Goal: Transaction & Acquisition: Purchase product/service

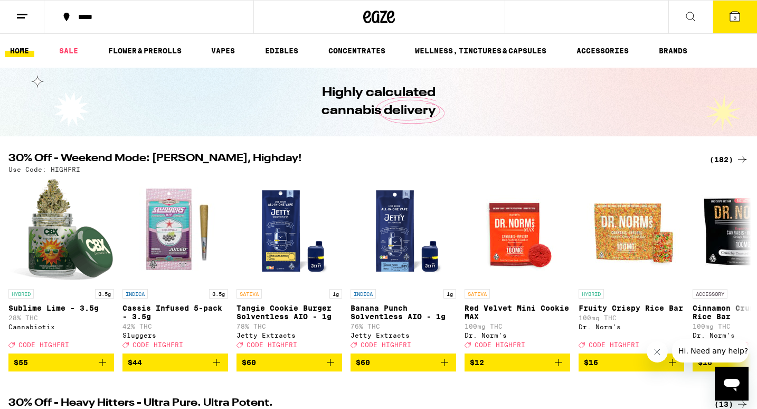
click at [738, 15] on icon at bounding box center [735, 17] width 10 height 10
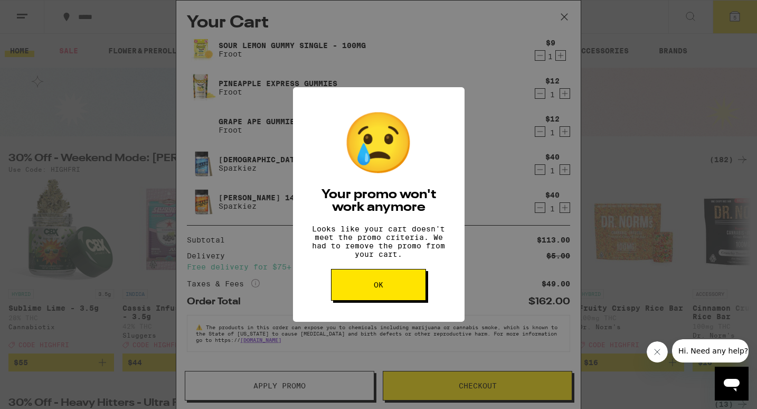
click at [376, 298] on button "OK" at bounding box center [378, 285] width 95 height 32
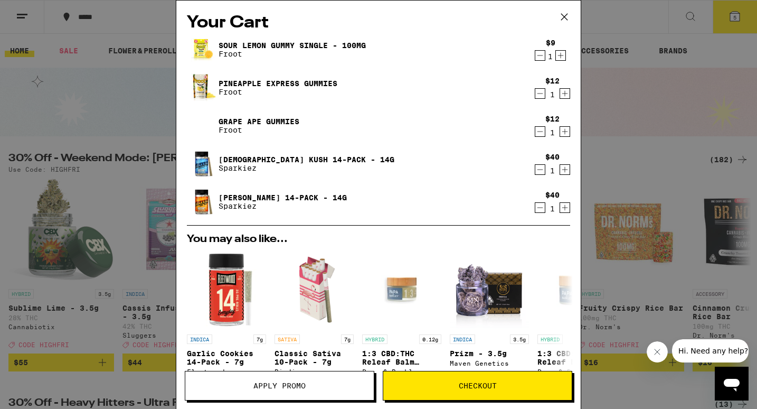
click at [538, 60] on icon "Decrement" at bounding box center [541, 55] width 10 height 13
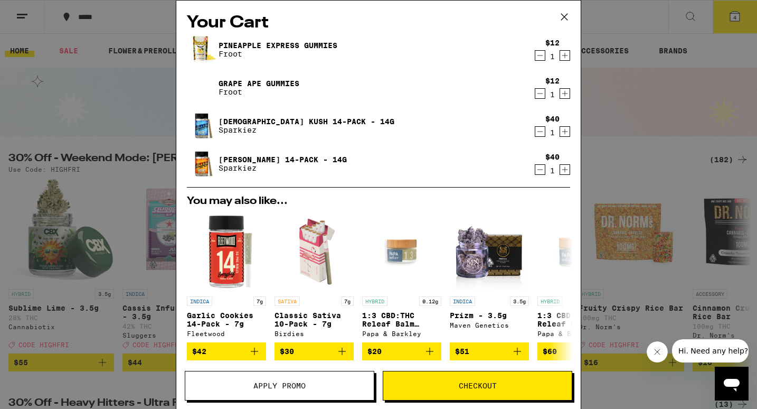
click at [538, 60] on icon "Decrement" at bounding box center [541, 55] width 10 height 13
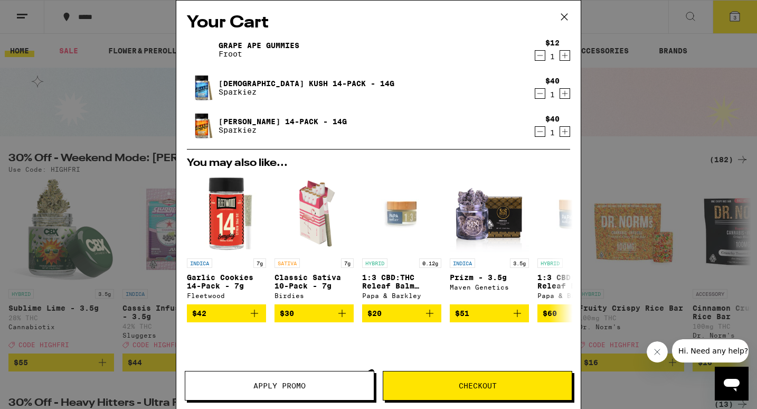
click at [538, 60] on icon "Decrement" at bounding box center [541, 55] width 10 height 13
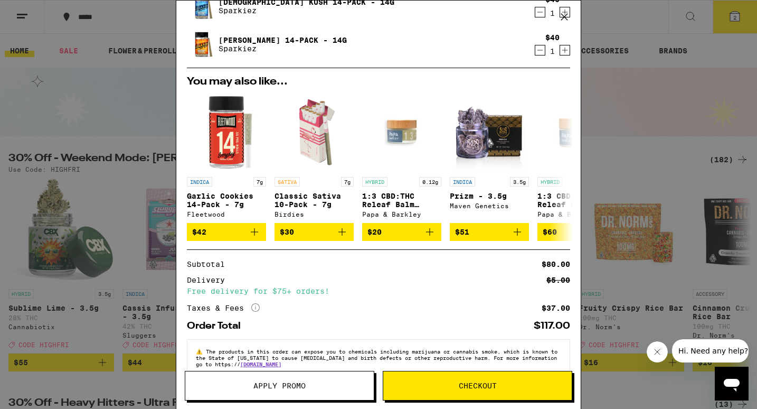
scroll to position [50, 0]
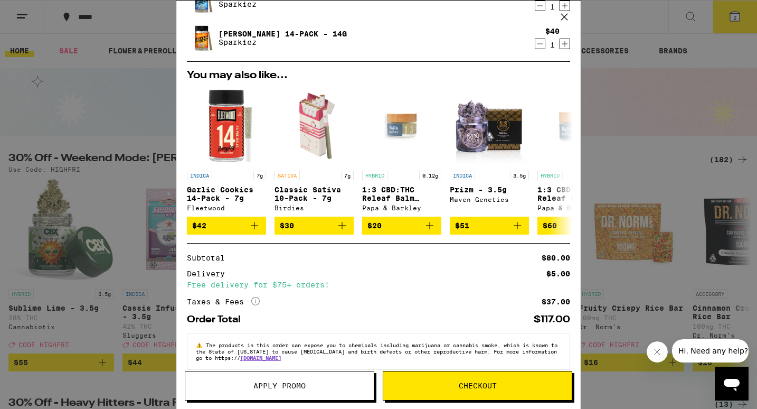
click at [274, 389] on span "Apply Promo" at bounding box center [280, 385] width 52 height 7
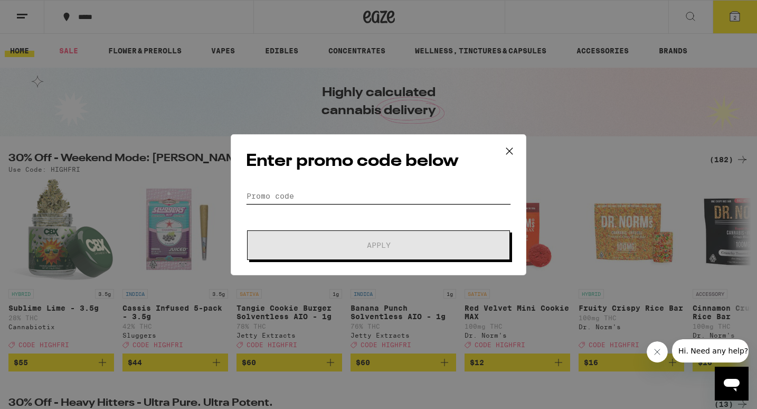
click at [303, 195] on input "Promo Code" at bounding box center [378, 196] width 265 height 16
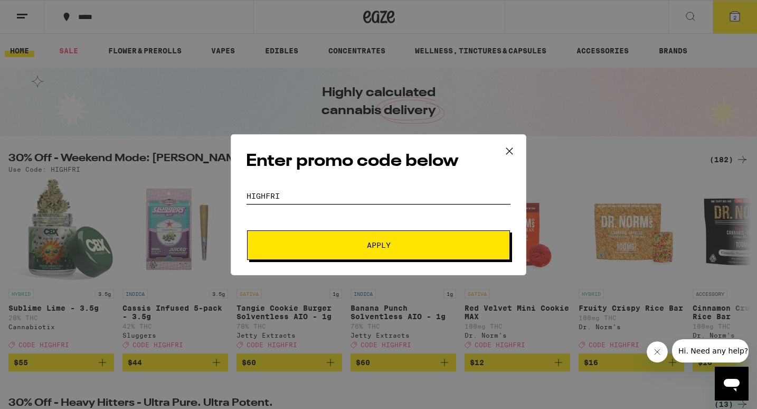
type input "highfri"
click at [367, 245] on span "Apply" at bounding box center [379, 244] width 24 height 7
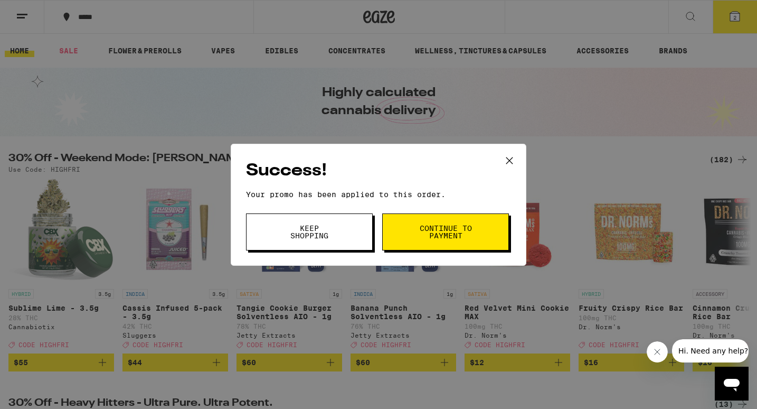
click at [339, 236] on button "Keep Shopping" at bounding box center [309, 231] width 127 height 37
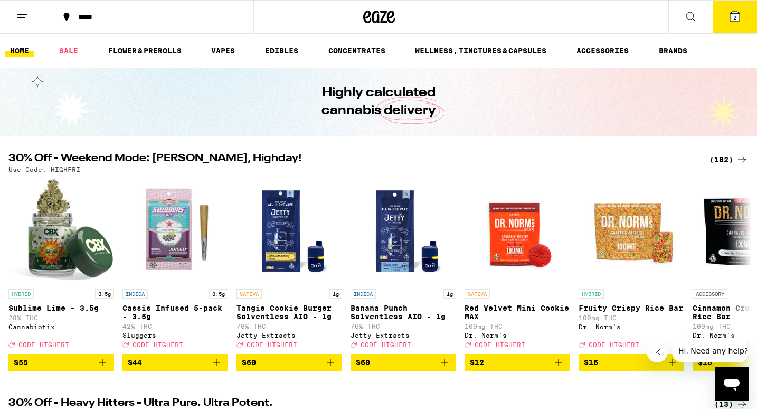
click at [737, 17] on span "2" at bounding box center [735, 17] width 3 height 6
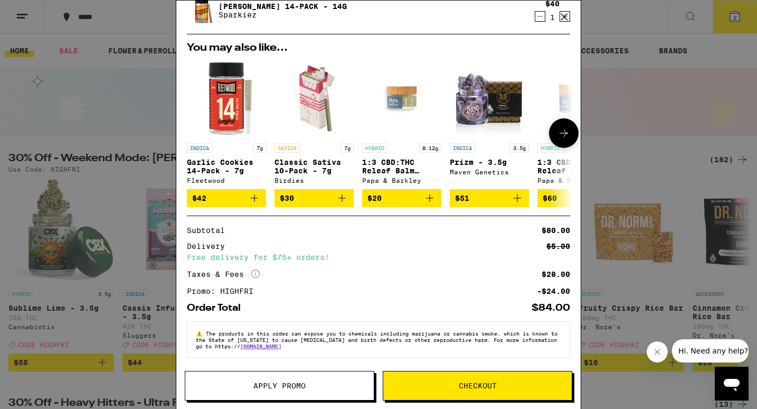
scroll to position [83, 0]
